Goal: Task Accomplishment & Management: Manage account settings

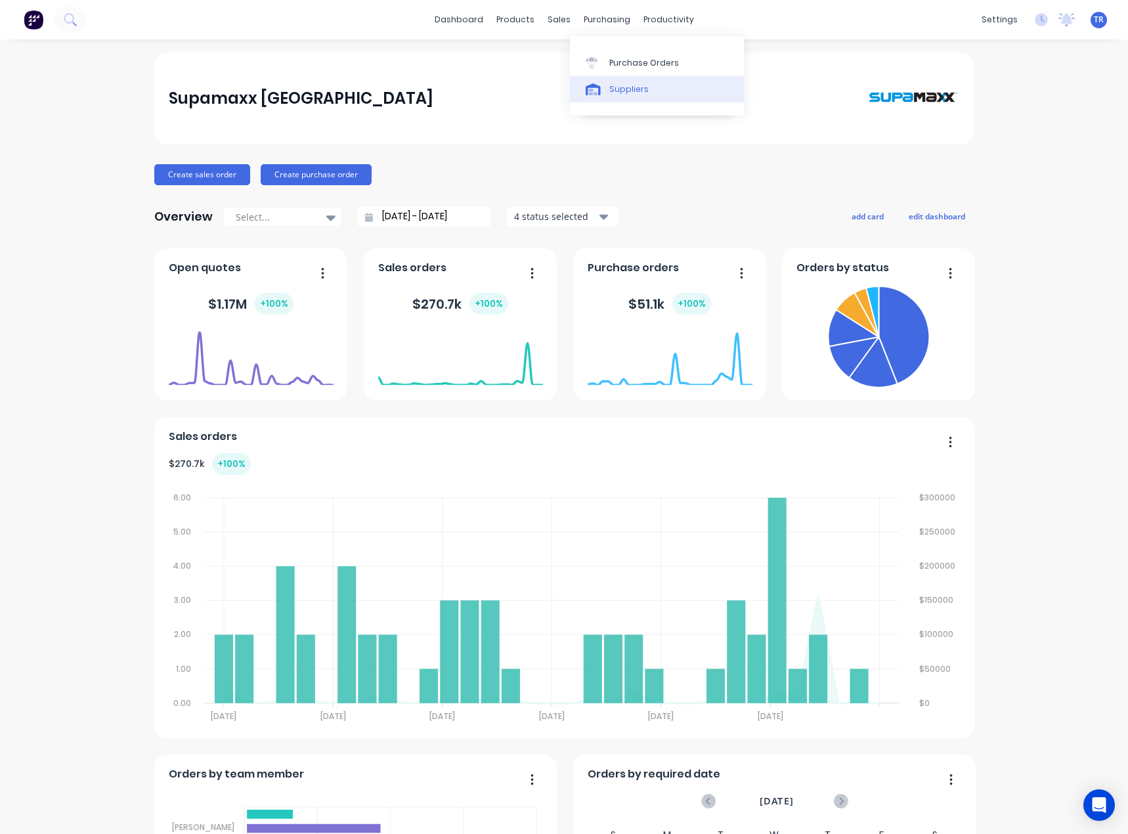
click at [599, 93] on icon at bounding box center [593, 89] width 15 height 12
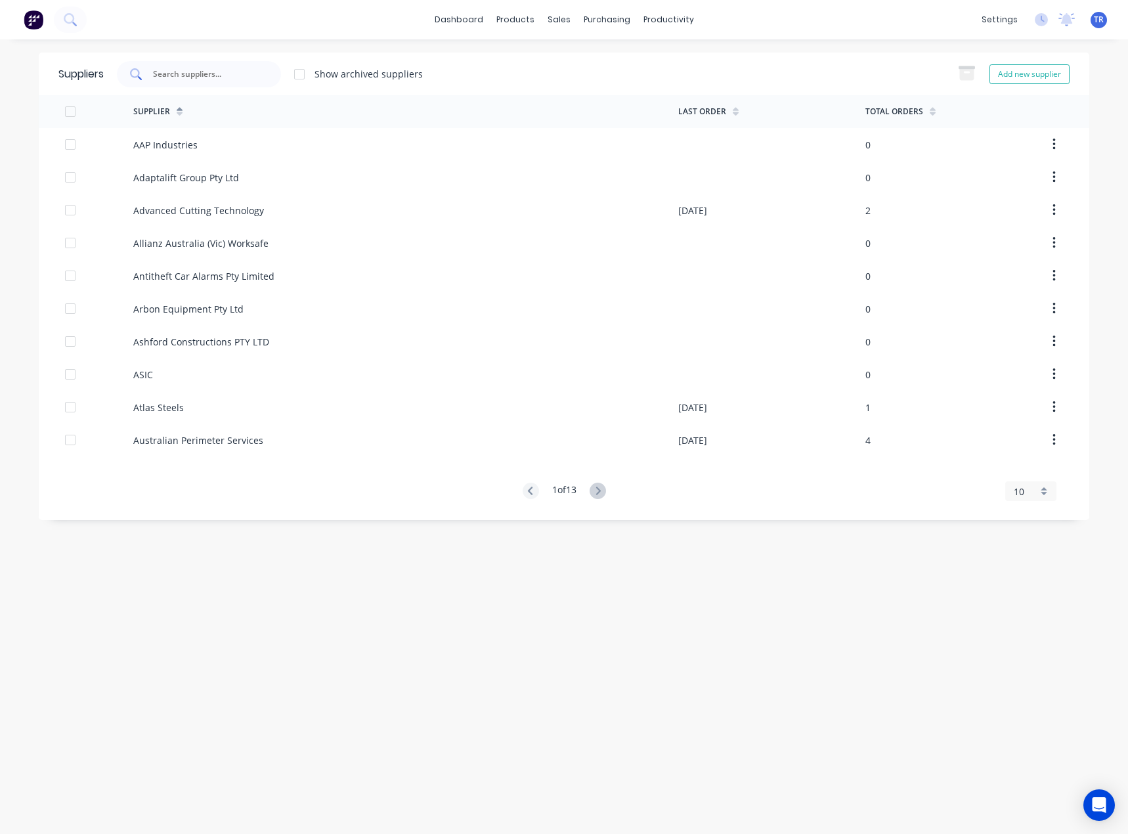
click at [175, 76] on input "text" at bounding box center [206, 74] width 109 height 13
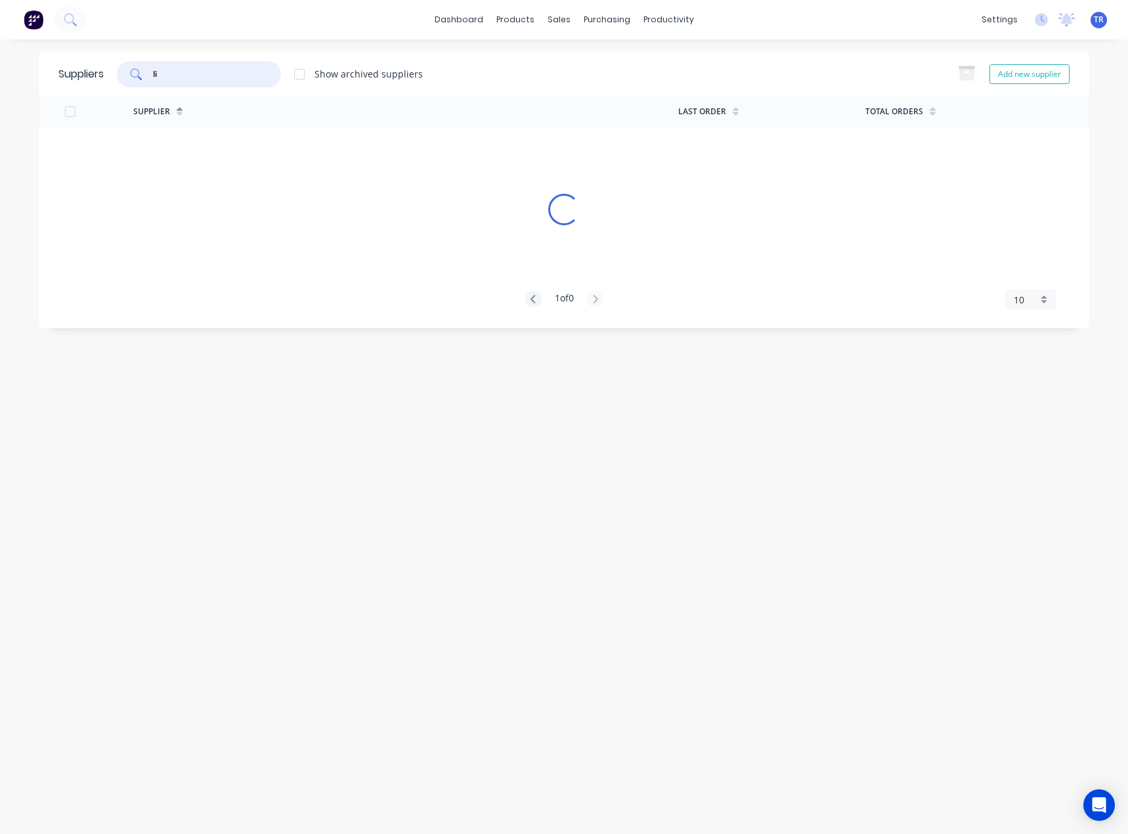
type input "l"
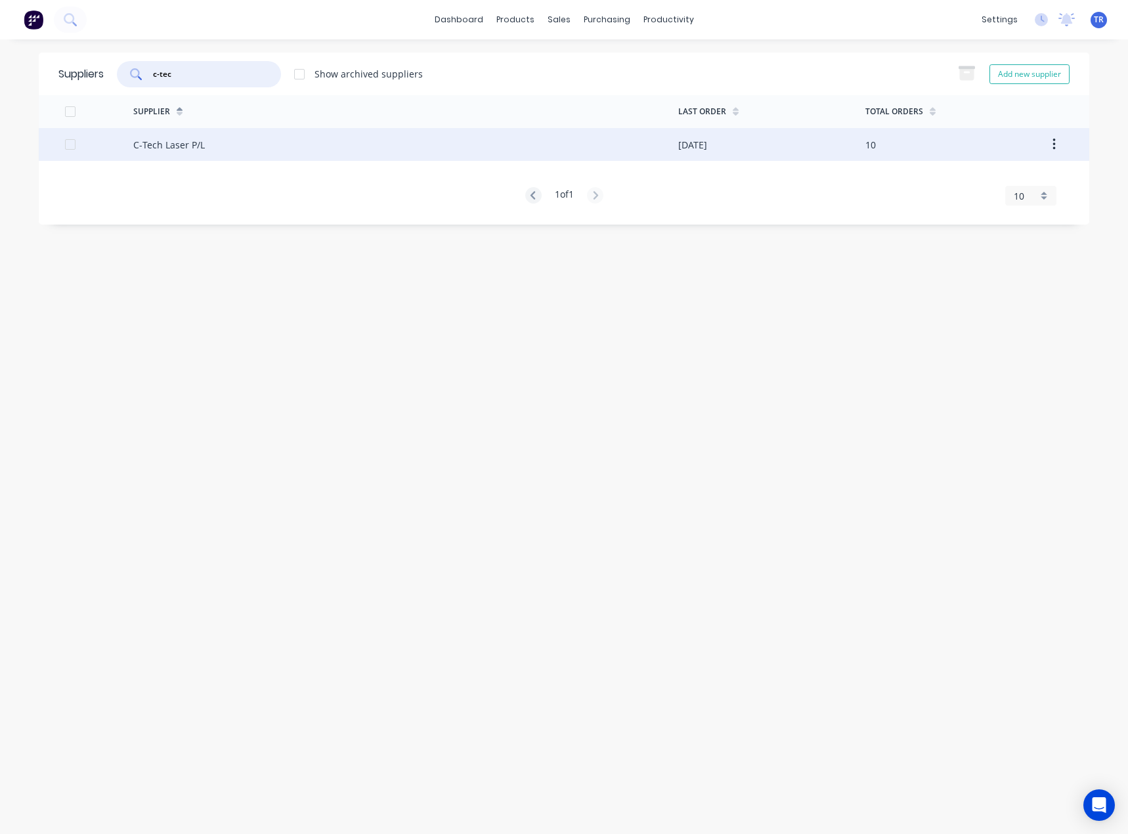
type input "c-tec"
click at [206, 150] on div "C-Tech Laser P/L" at bounding box center [405, 144] width 545 height 33
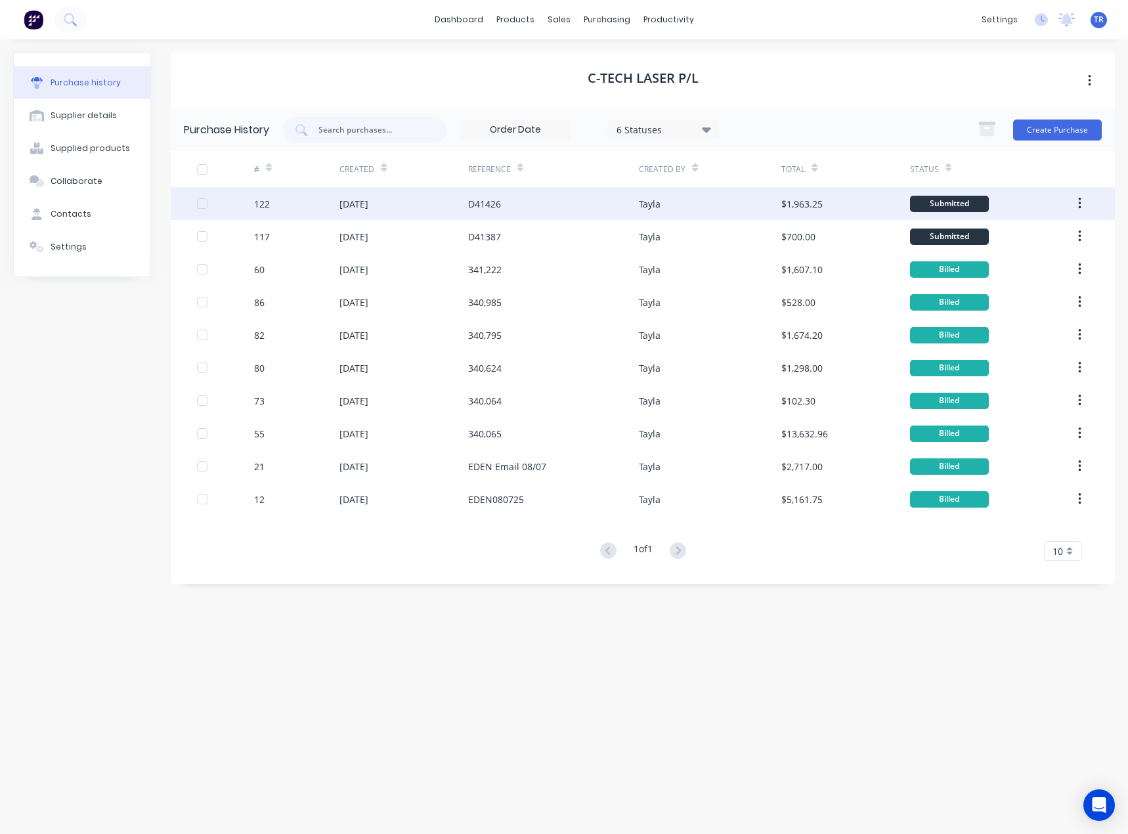
click at [563, 206] on div "D41426" at bounding box center [553, 203] width 171 height 33
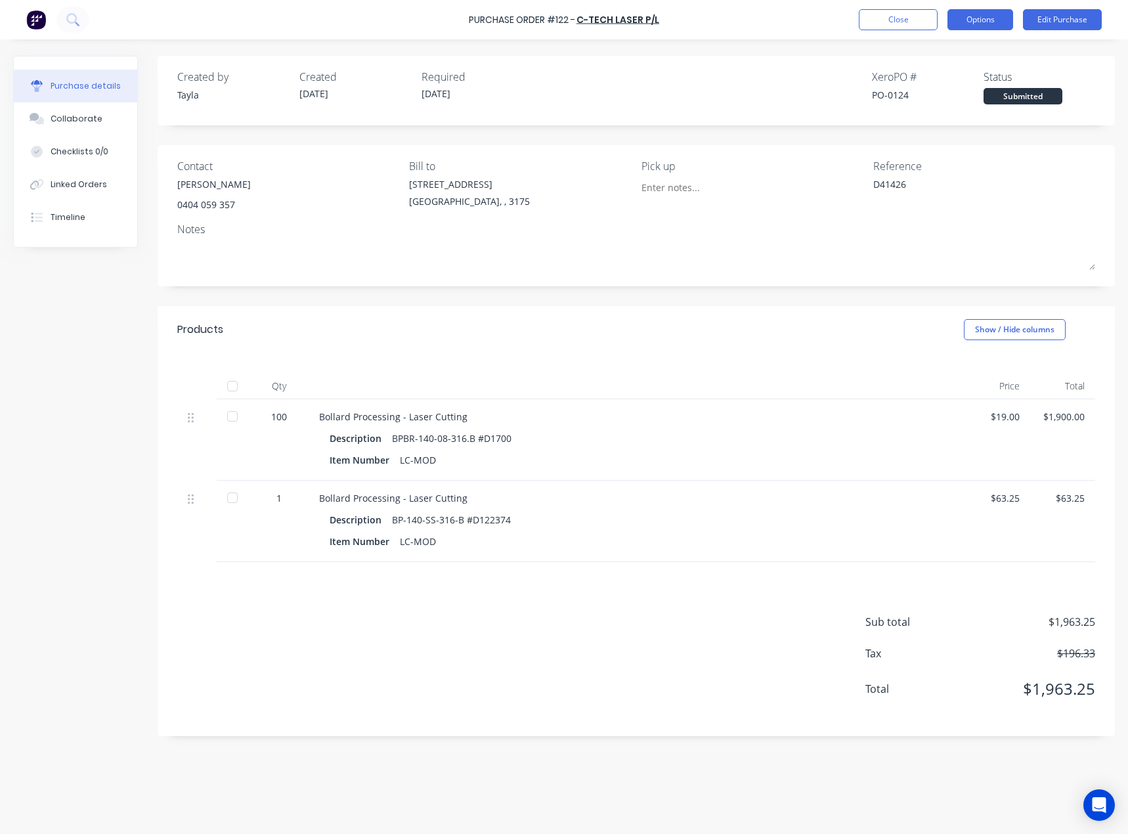
click at [998, 22] on button "Options" at bounding box center [980, 19] width 66 height 21
click at [1051, 19] on button "Edit Purchase" at bounding box center [1062, 19] width 79 height 21
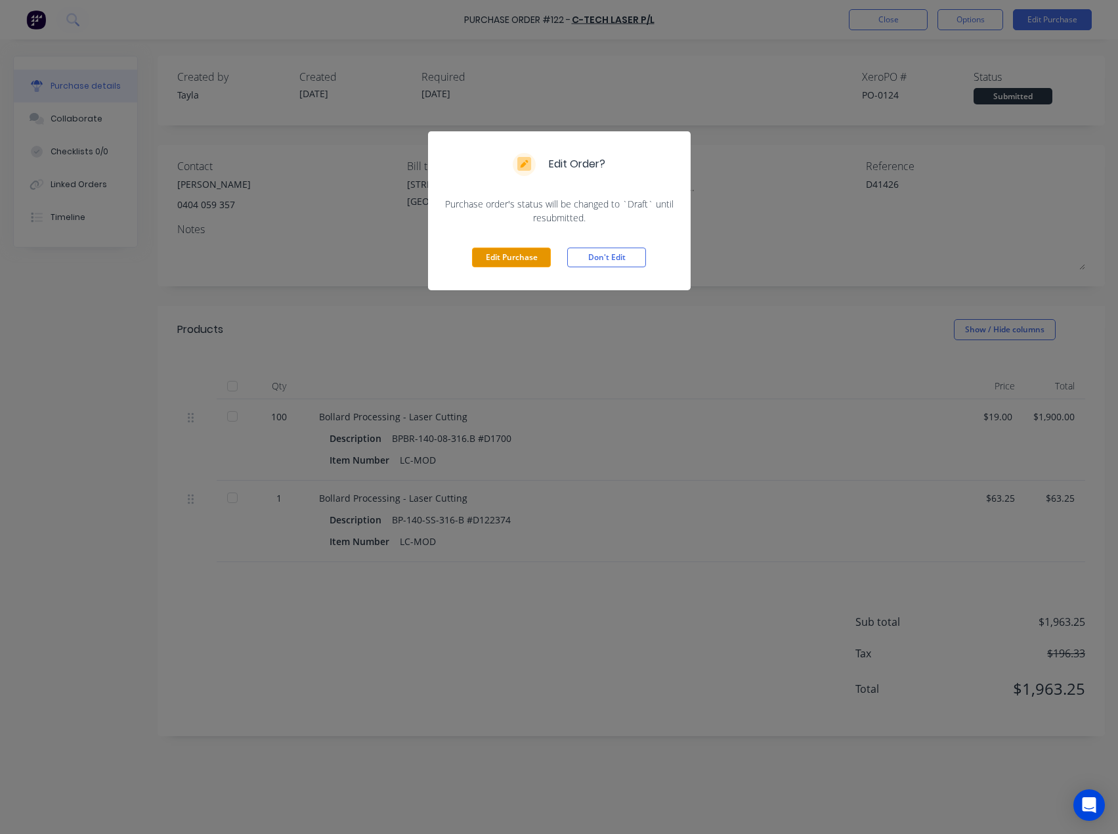
click at [522, 265] on button "Edit Purchase" at bounding box center [511, 258] width 79 height 20
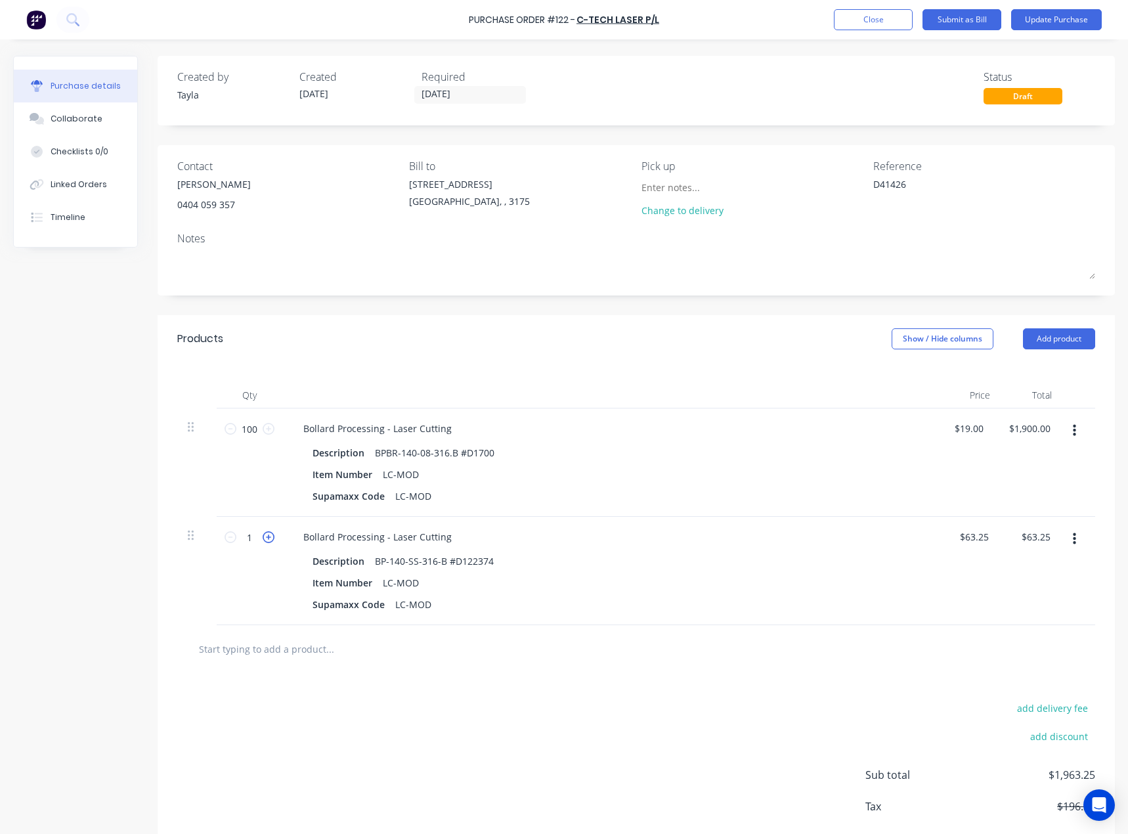
click at [268, 533] on icon at bounding box center [269, 537] width 12 height 12
type textarea "x"
type input "2"
type input "$126.50"
click at [225, 601] on div "2 2" at bounding box center [250, 571] width 66 height 108
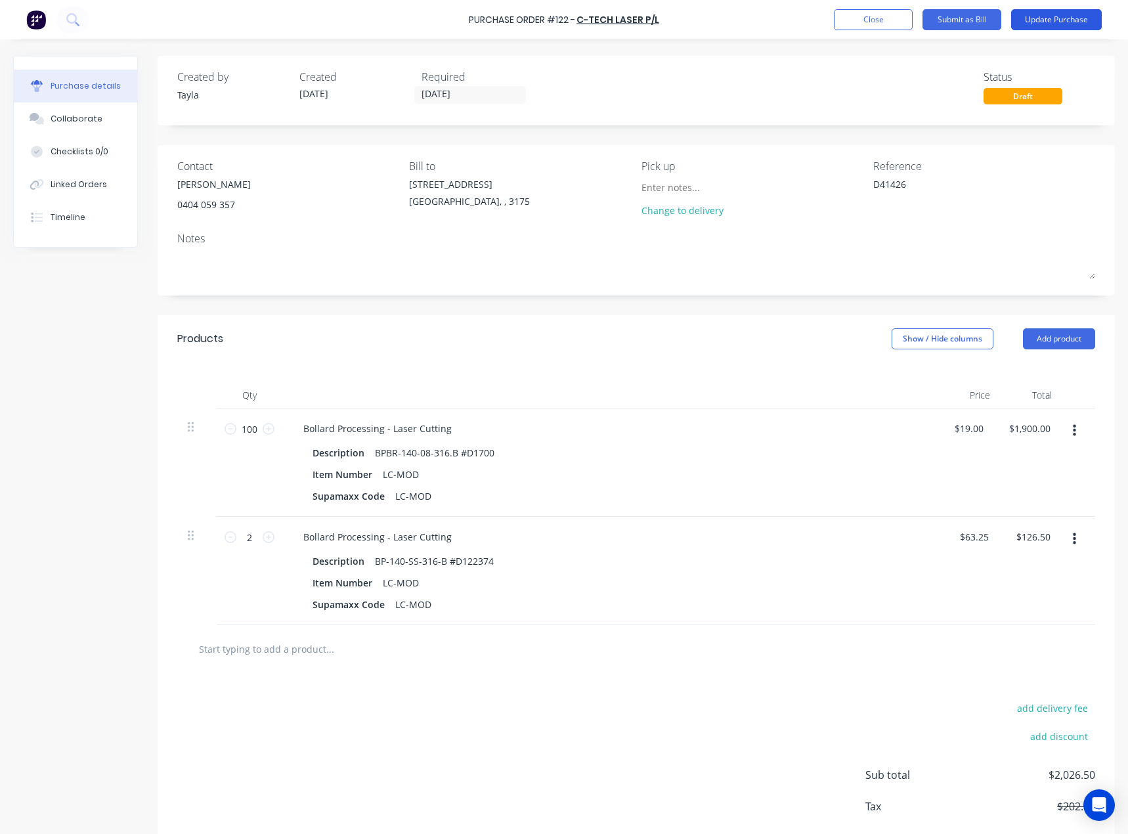
click at [1024, 25] on button "Update Purchase" at bounding box center [1056, 19] width 91 height 21
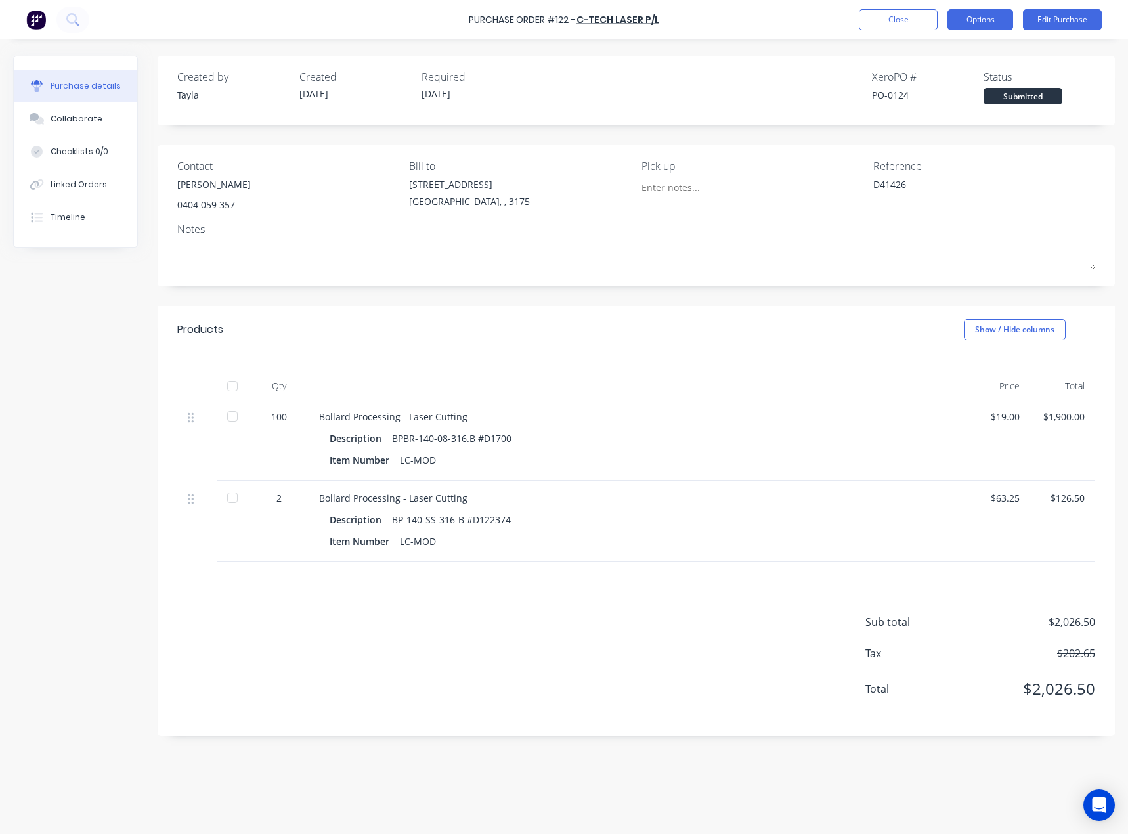
click at [963, 18] on button "Options" at bounding box center [980, 19] width 66 height 21
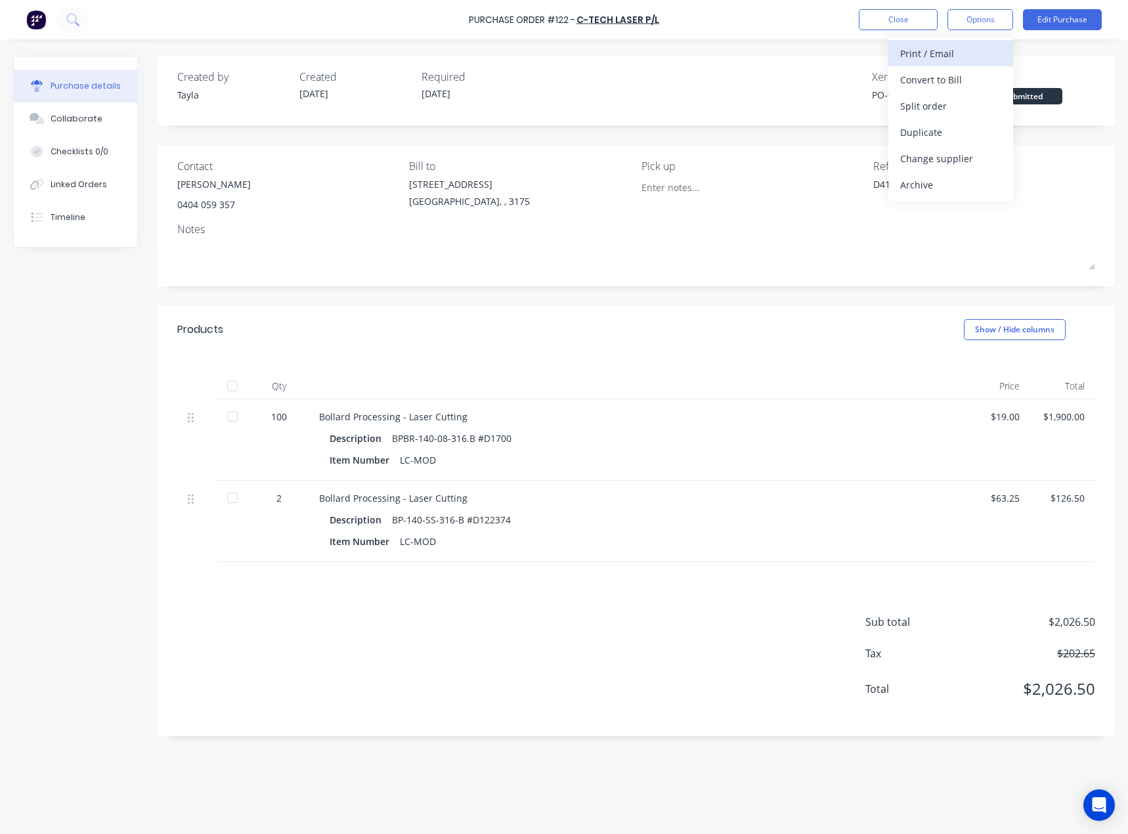
click at [961, 56] on div "Print / Email" at bounding box center [950, 53] width 101 height 19
click at [958, 79] on div "With pricing" at bounding box center [950, 79] width 101 height 19
type textarea "x"
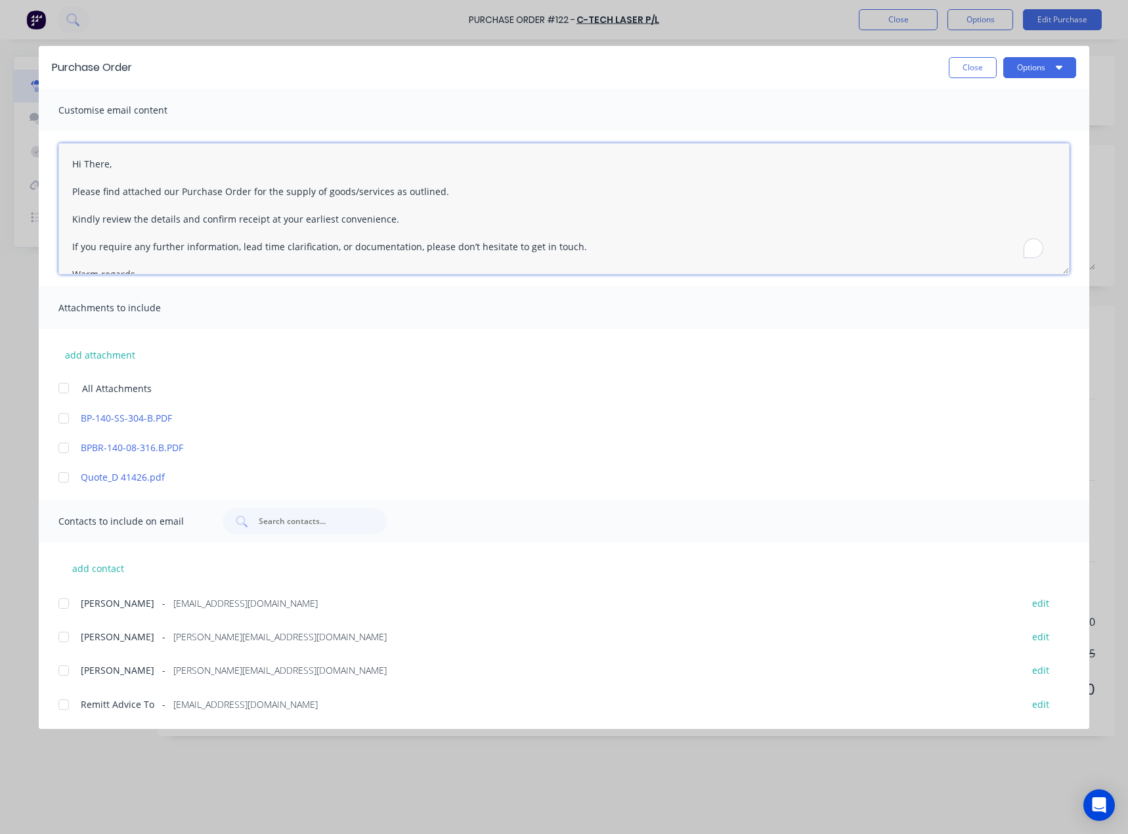
click at [85, 158] on textarea "Hi There, Please find attached our Purchase Order for the supply of goods/servi…" at bounding box center [563, 208] width 1011 height 131
click at [387, 198] on textarea "Hey [PERSON_NAME] has let me know he now requires 2 of the Please find attached…" at bounding box center [563, 208] width 1011 height 131
paste textarea "BP-140-SS-316-B #D122374"
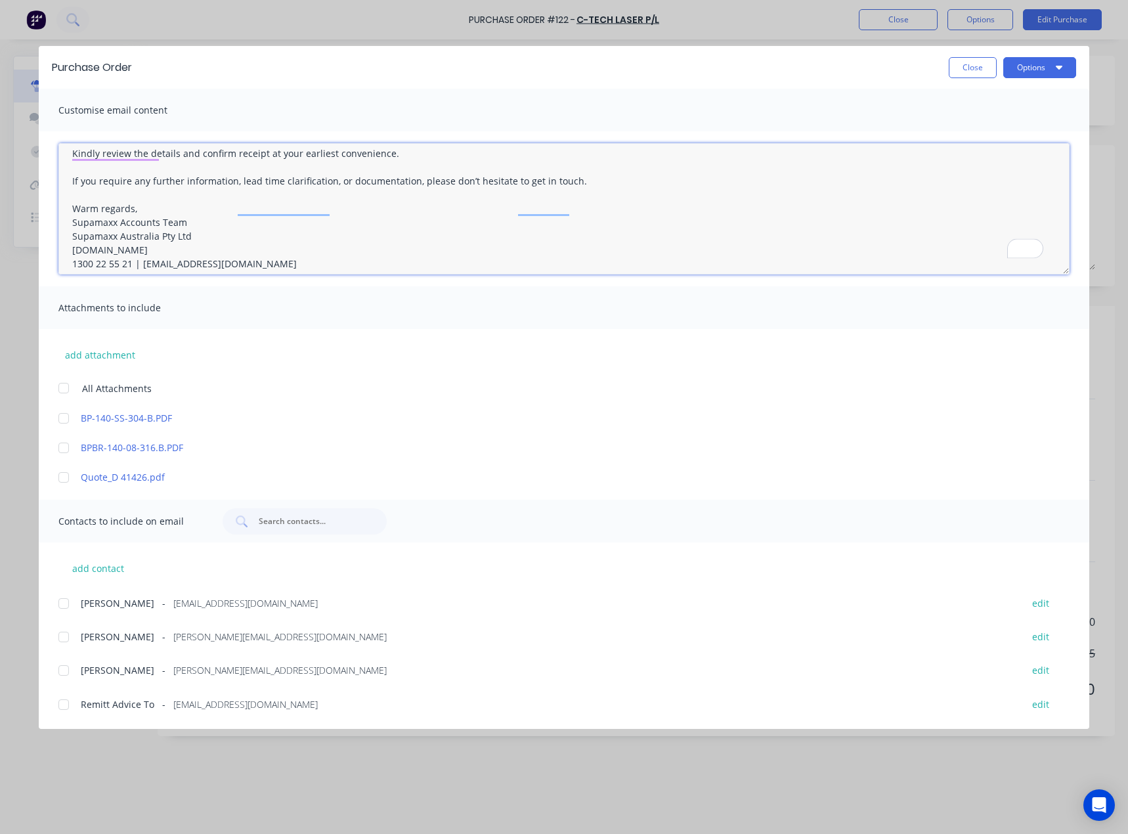
drag, startPoint x: 144, startPoint y: 224, endPoint x: 504, endPoint y: 158, distance: 365.2
click at [504, 158] on textarea "Hey [PERSON_NAME] has let me know he now requires 2 of the BP-140-SS-316-B #D12…" at bounding box center [563, 208] width 1011 height 131
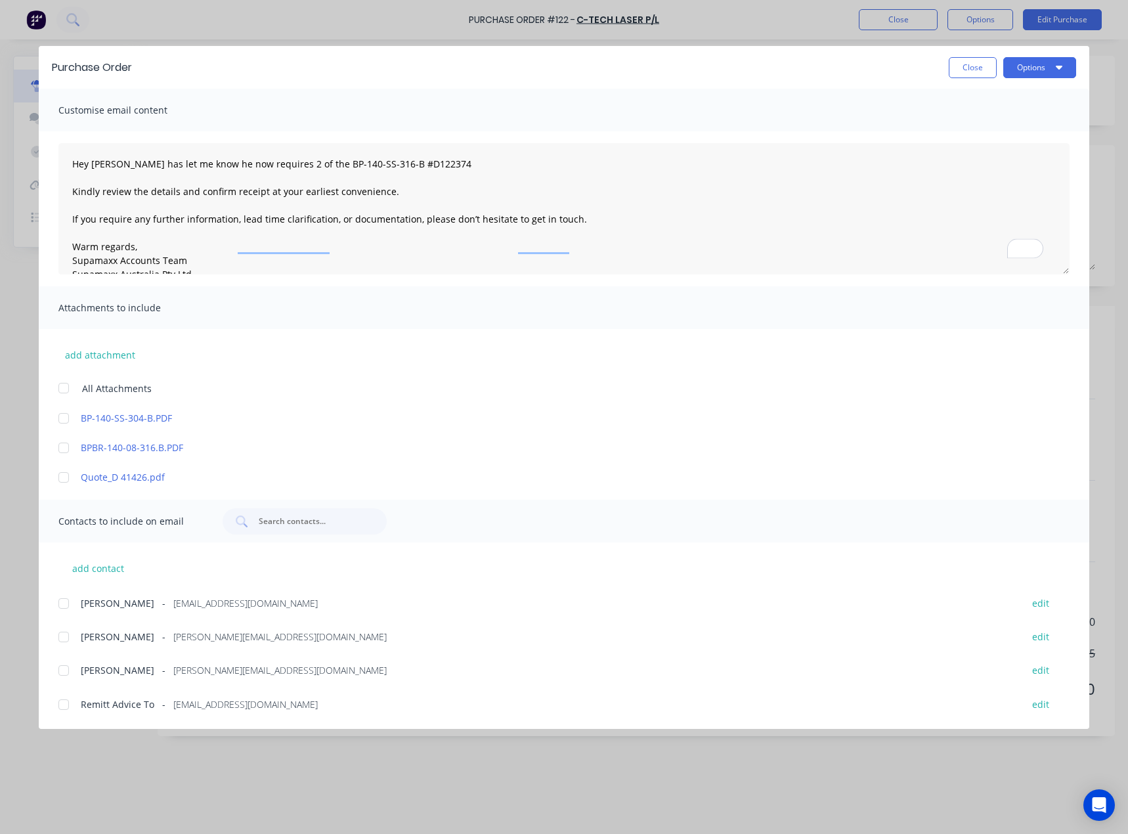
click at [173, 636] on span "[PERSON_NAME][EMAIL_ADDRESS][DOMAIN_NAME]" at bounding box center [279, 637] width 213 height 14
click at [401, 186] on textarea "Hey [PERSON_NAME] has let me know he now requires 2 of the BP-140-SS-316-B #D12…" at bounding box center [563, 208] width 1011 height 131
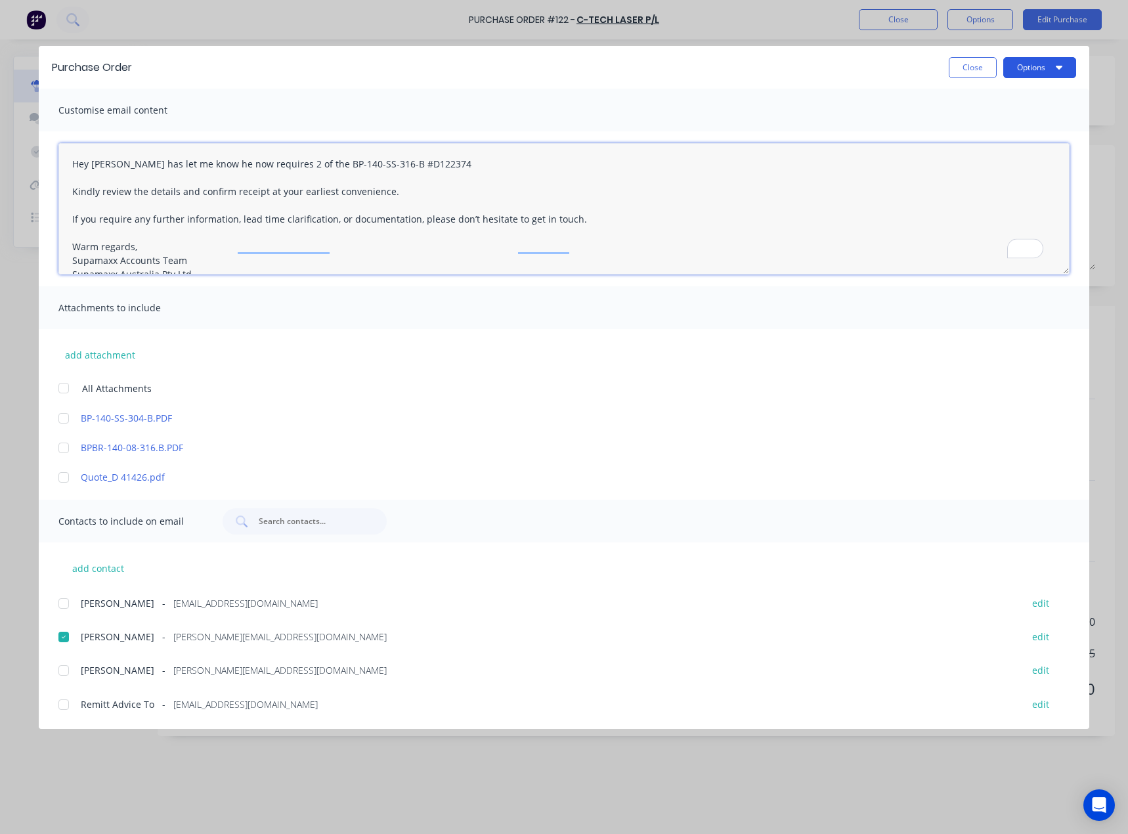
type textarea "Hey [PERSON_NAME] has let me know he now requires 2 of the BP-140-SS-316-B #D12…"
click at [1039, 76] on button "Options" at bounding box center [1039, 67] width 73 height 21
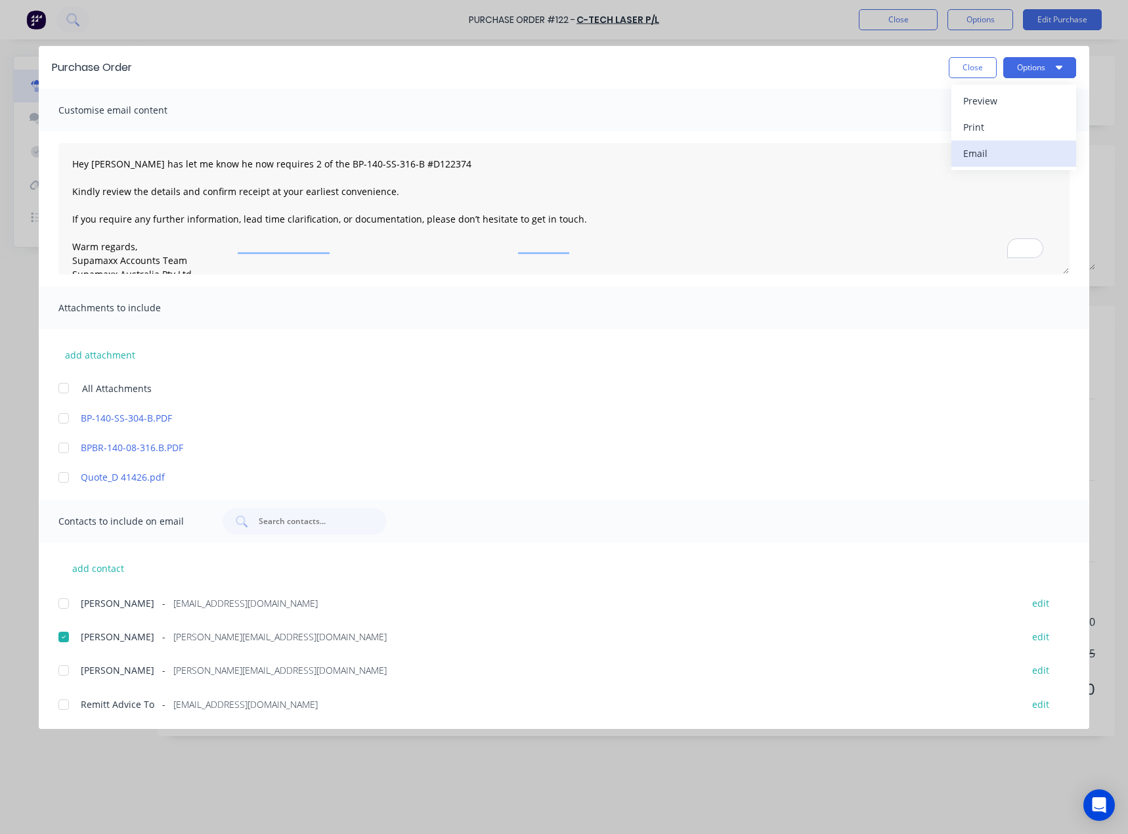
click at [1011, 149] on div "Email" at bounding box center [1013, 153] width 101 height 19
click at [961, 66] on button "Close" at bounding box center [973, 67] width 48 height 21
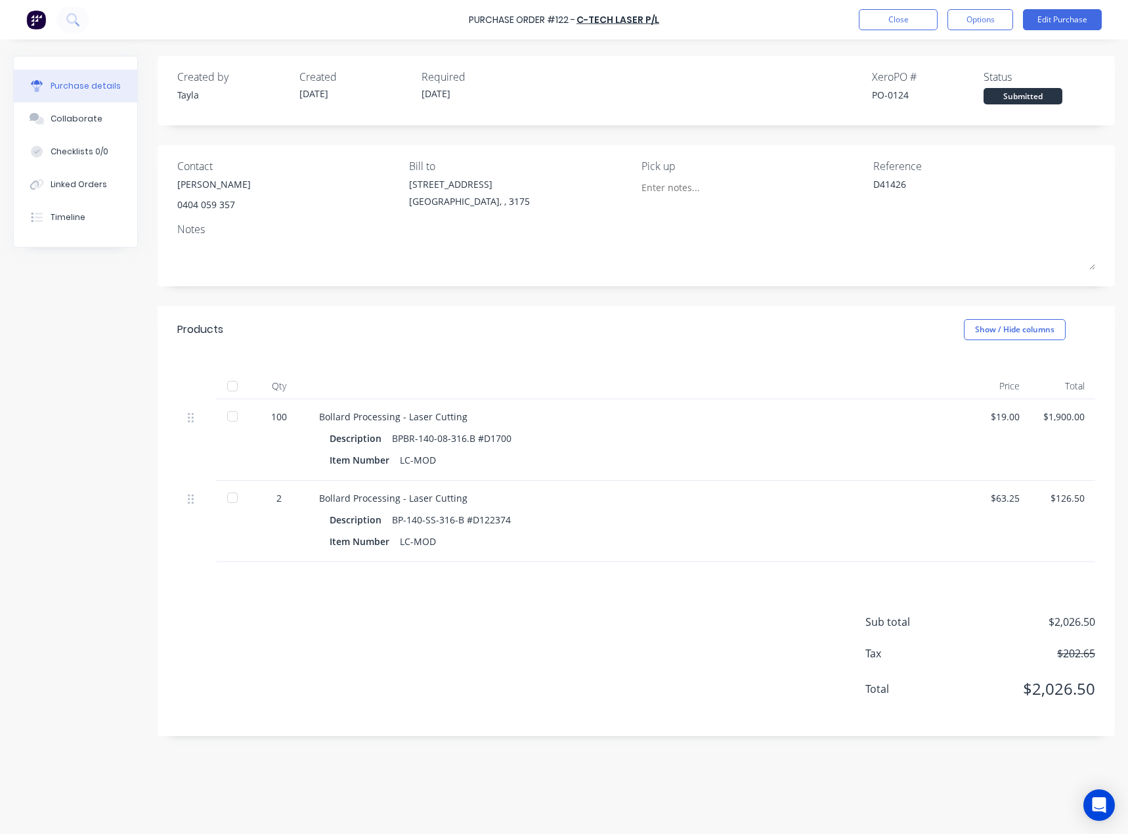
type textarea "x"
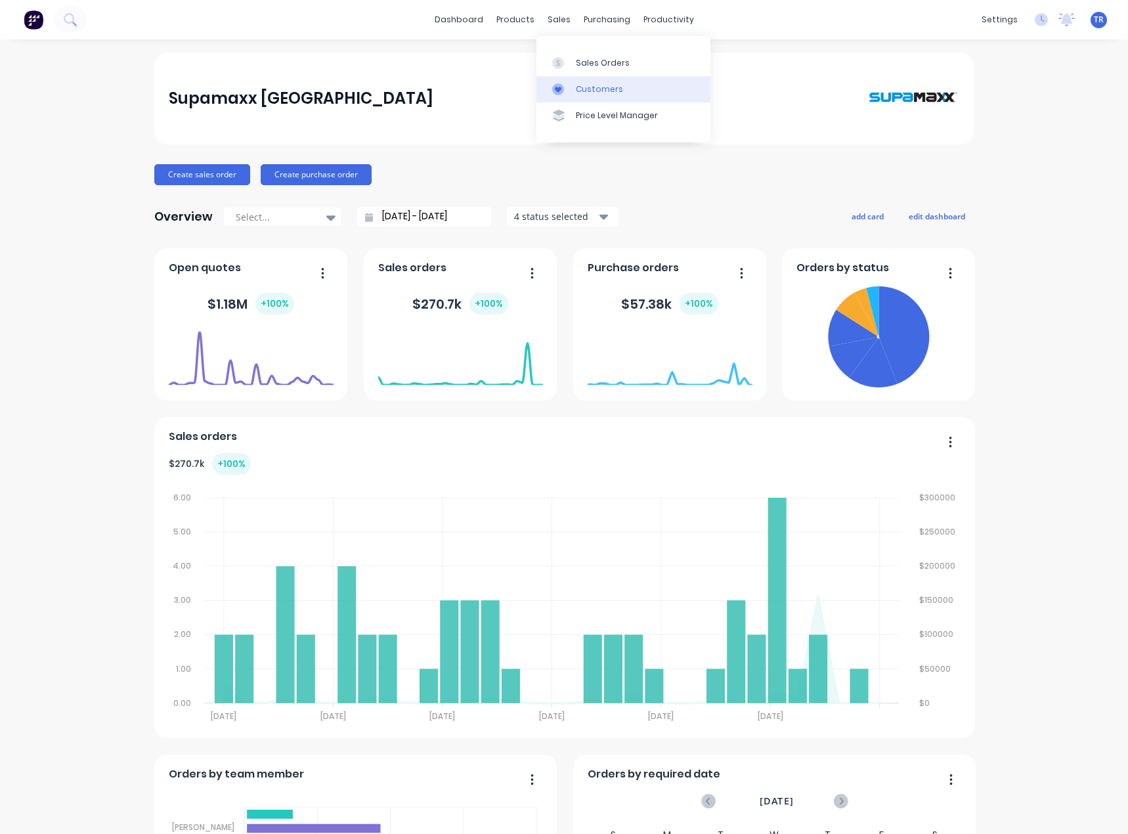
click at [573, 85] on link "Customers" at bounding box center [623, 89] width 174 height 26
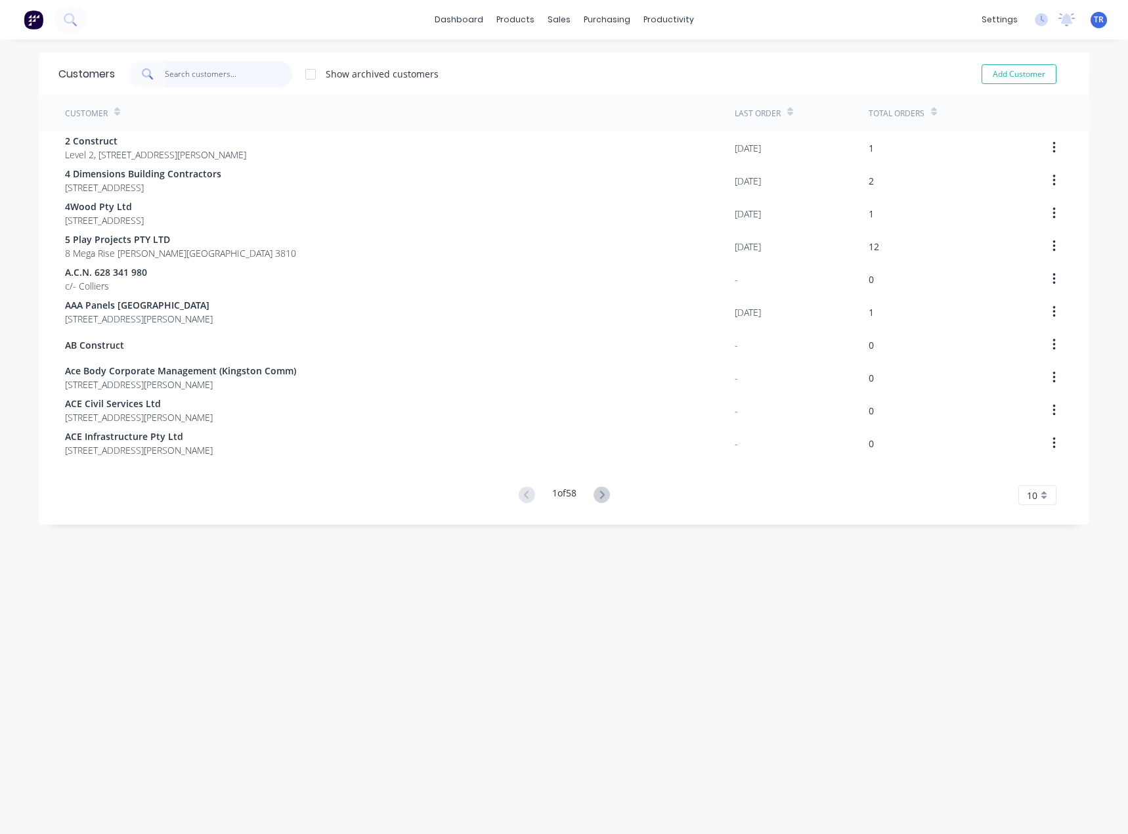
click at [179, 81] on input "text" at bounding box center [229, 74] width 128 height 26
click at [605, 92] on div at bounding box center [596, 89] width 20 height 12
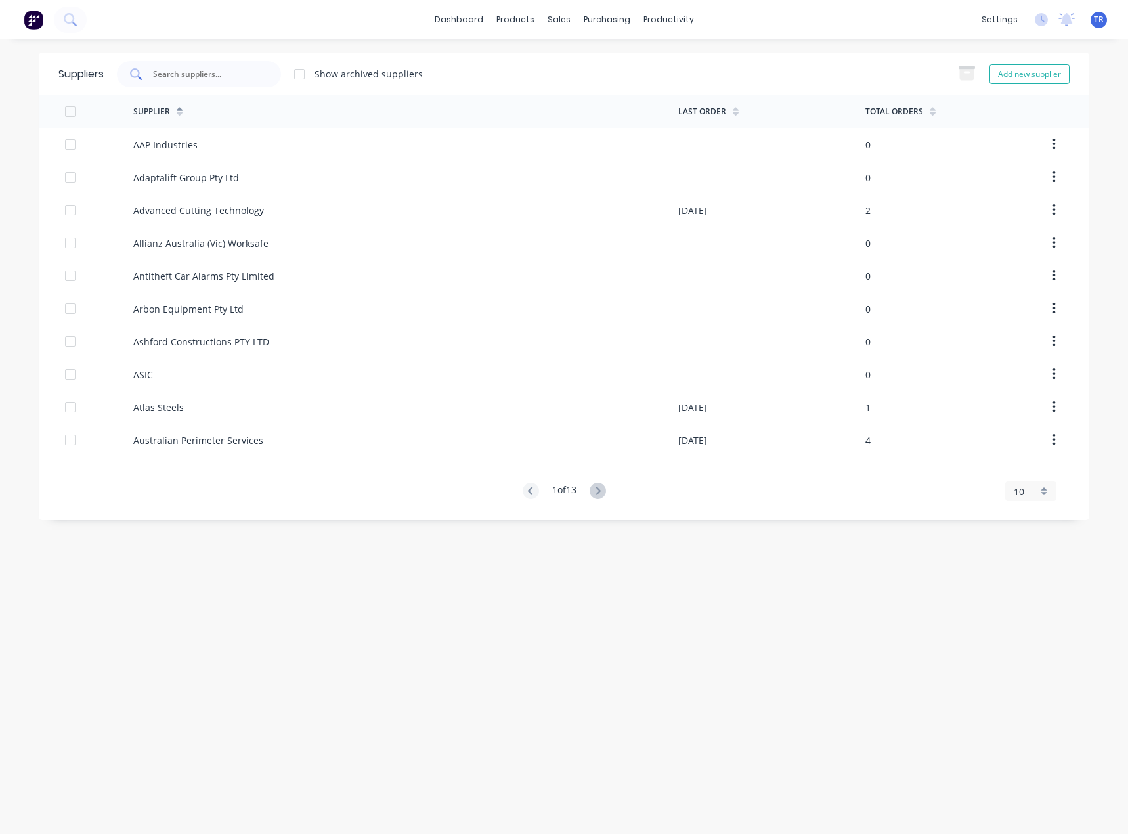
click at [195, 80] on input "text" at bounding box center [206, 74] width 109 height 13
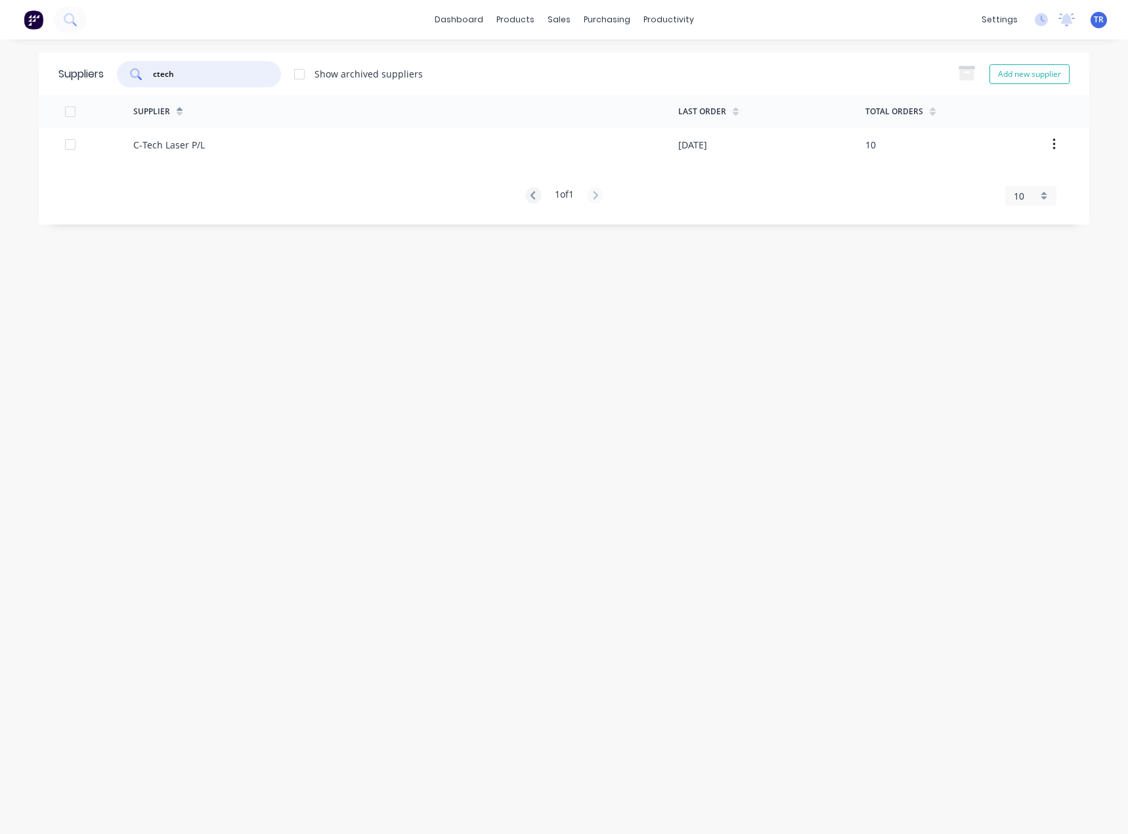
type input "ctech"
click at [174, 152] on div "C-Tech Laser P/L" at bounding box center [405, 144] width 545 height 33
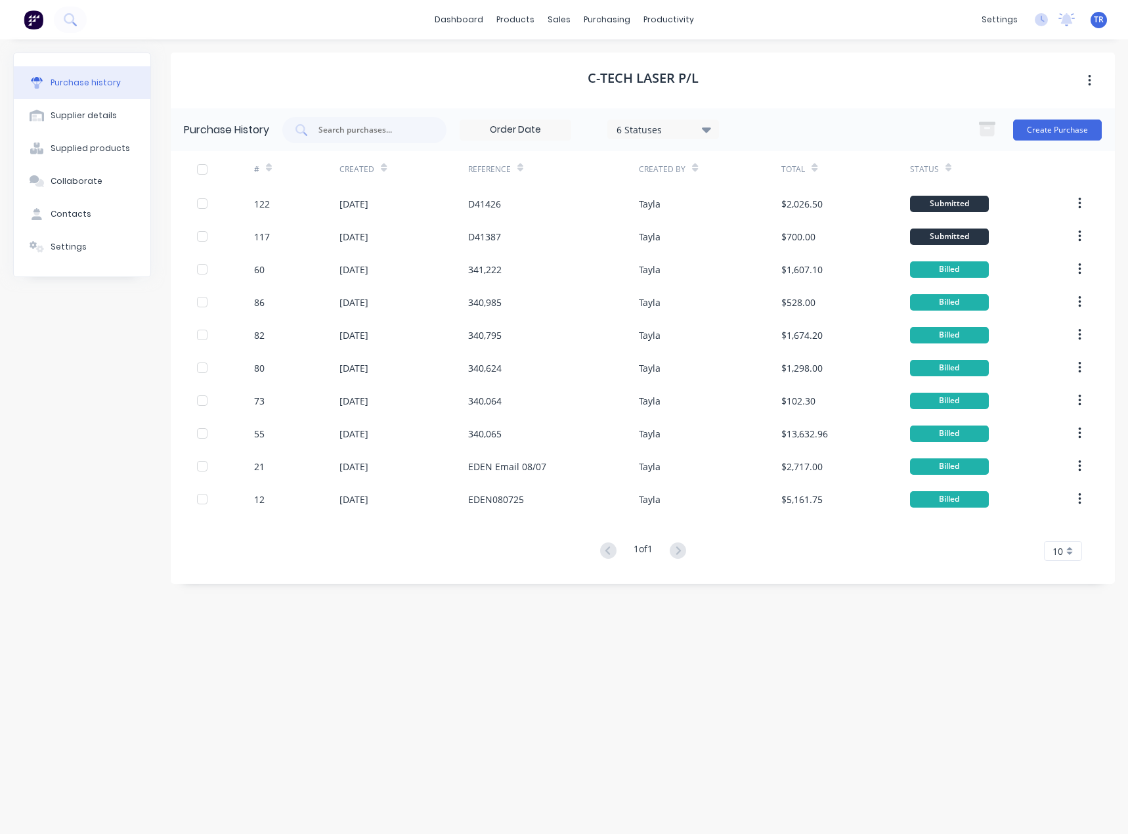
click at [331, 197] on div "122" at bounding box center [296, 203] width 85 height 33
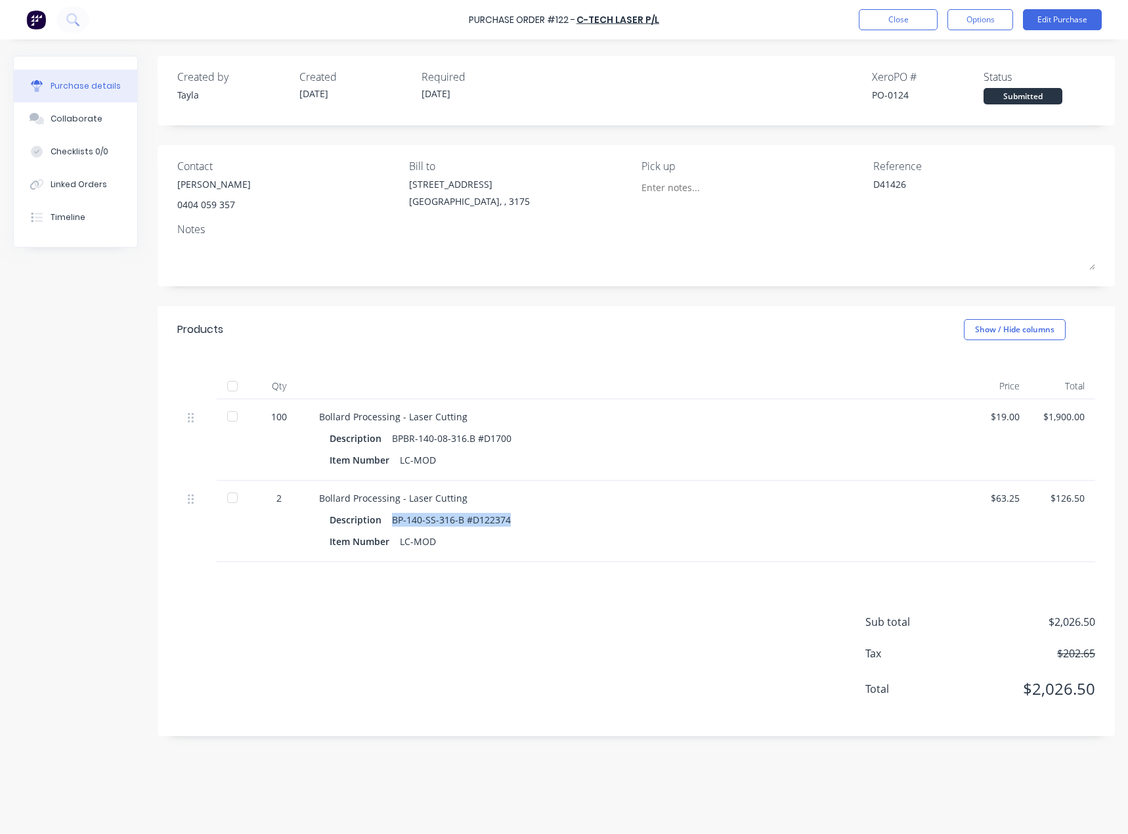
drag, startPoint x: 400, startPoint y: 516, endPoint x: 512, endPoint y: 519, distance: 112.3
click at [512, 519] on div "Description BP-140-SS-316-B #D122374" at bounding box center [637, 519] width 615 height 19
copy div "BP-140-SS-316-B #D122374"
